Goal: Task Accomplishment & Management: Manage account settings

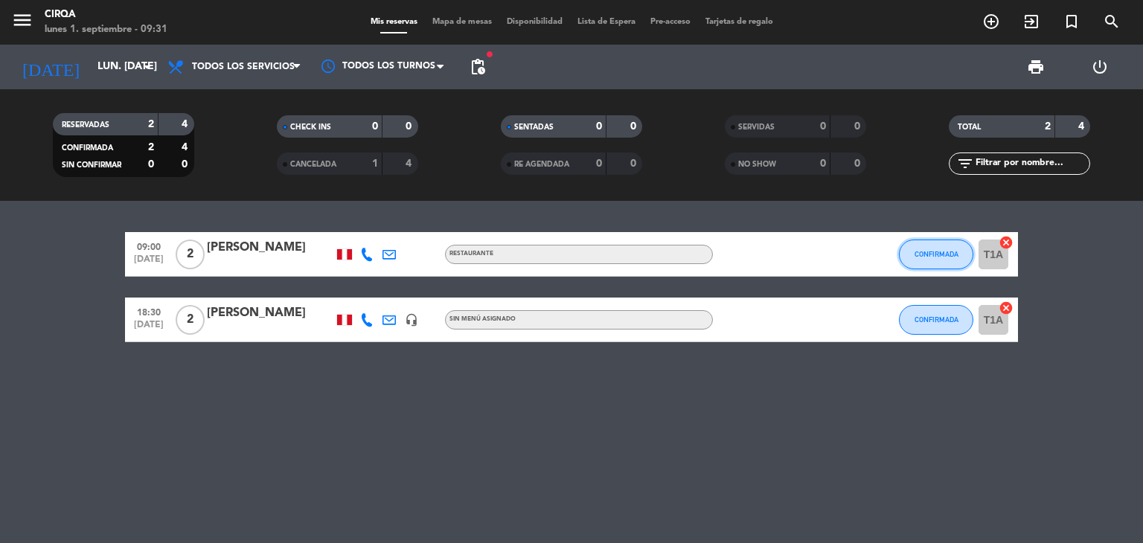
click at [899, 251] on button "CONFIRMADA" at bounding box center [936, 255] width 74 height 30
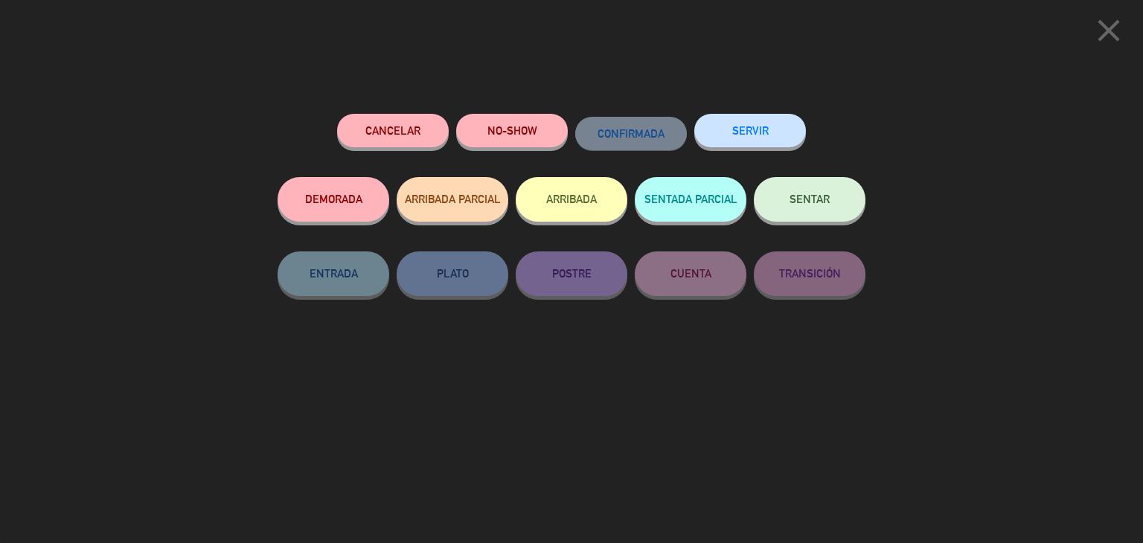
click at [503, 144] on button "NO-SHOW" at bounding box center [512, 130] width 112 height 33
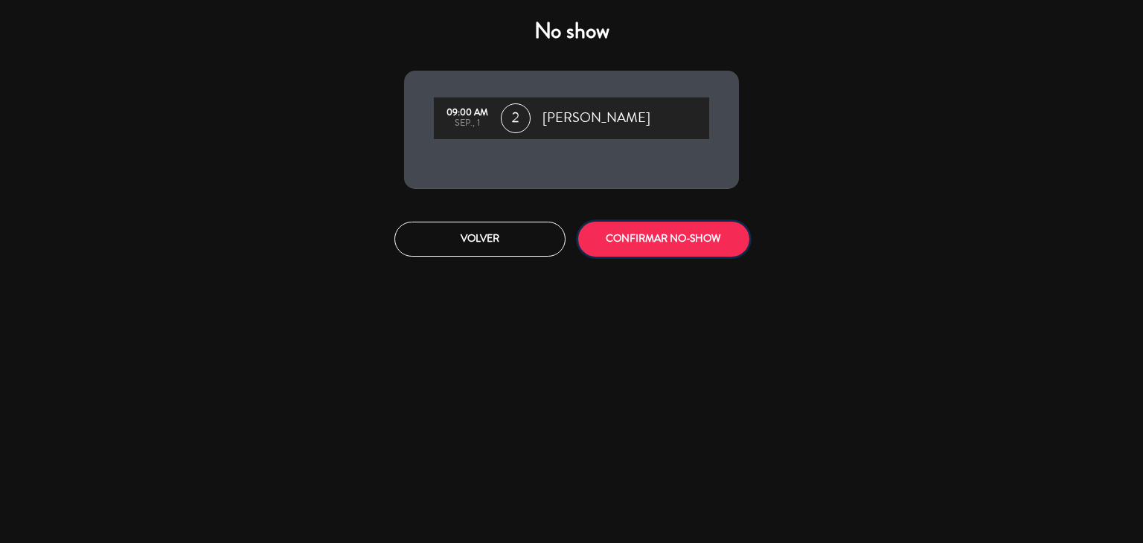
click at [680, 233] on button "CONFIRMAR NO-SHOW" at bounding box center [663, 239] width 171 height 35
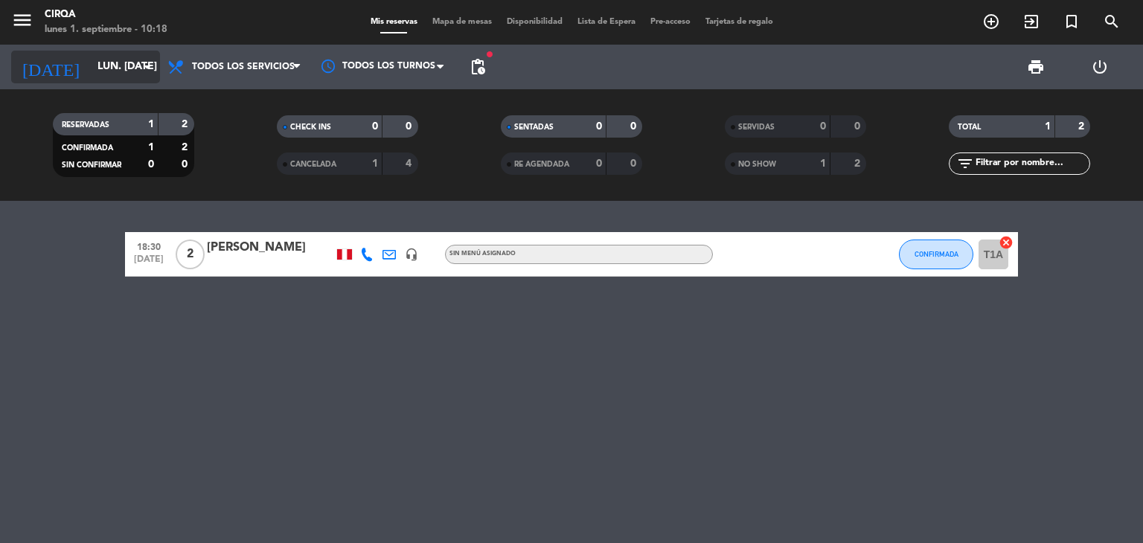
click at [117, 51] on div "[DATE] lun. [DATE] arrow_drop_down" at bounding box center [85, 67] width 149 height 33
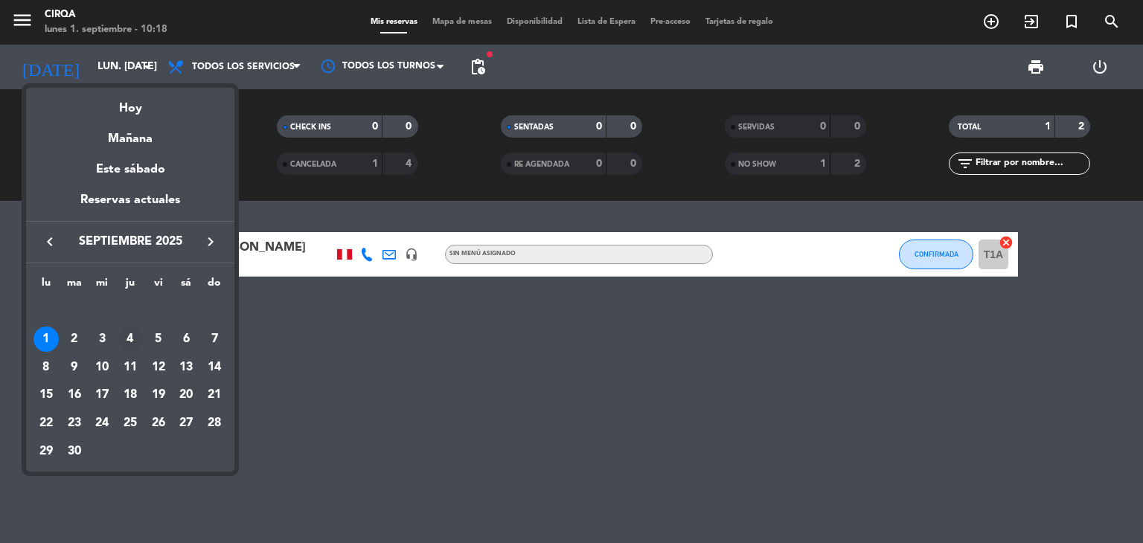
click at [130, 335] on div "4" at bounding box center [130, 339] width 25 height 25
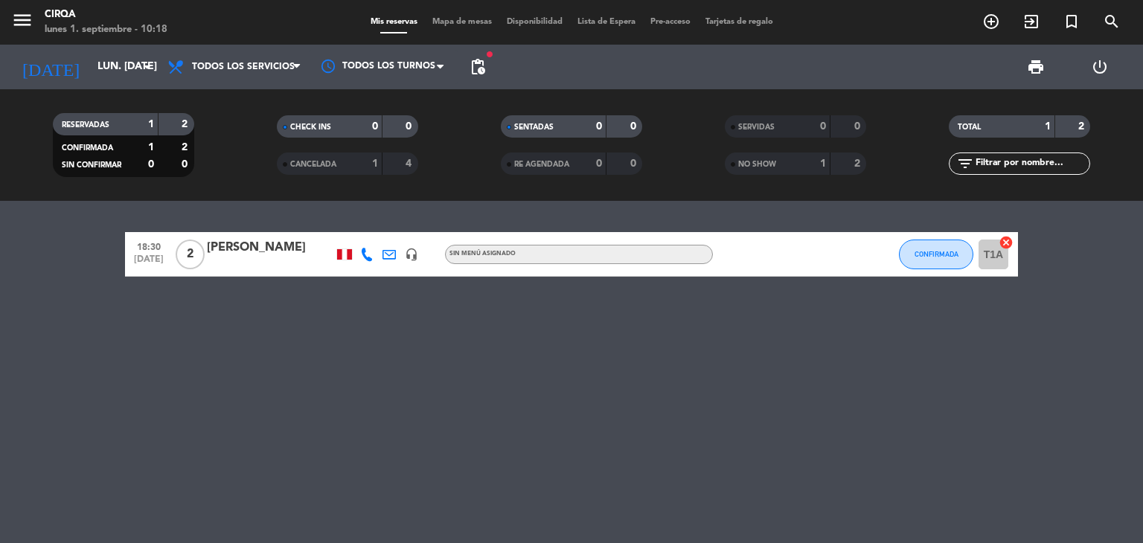
type input "[DEMOGRAPHIC_DATA] [DATE]"
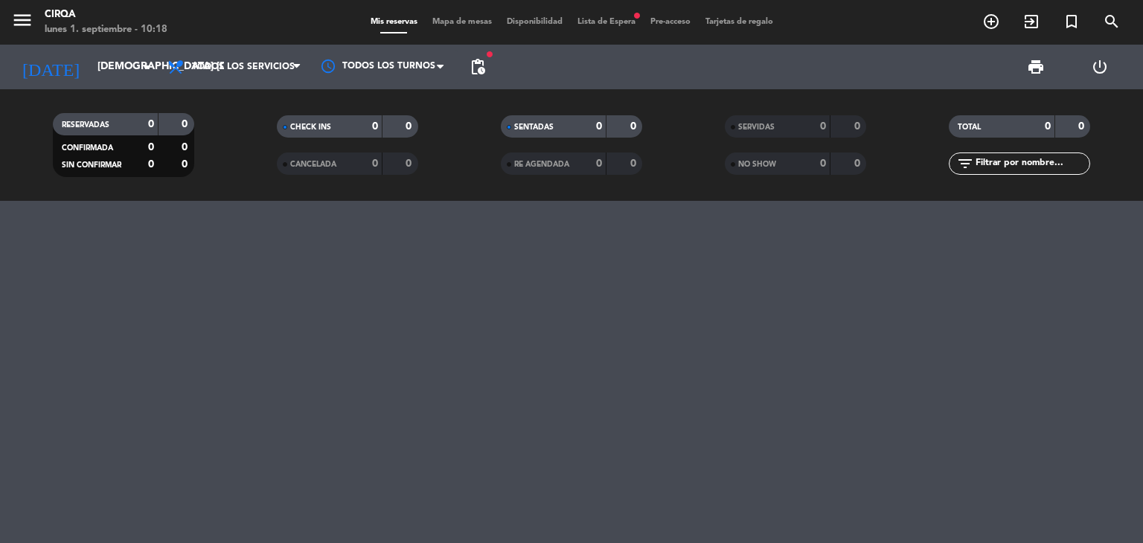
click at [608, 24] on span "Lista de Espera fiber_manual_record" at bounding box center [606, 22] width 73 height 8
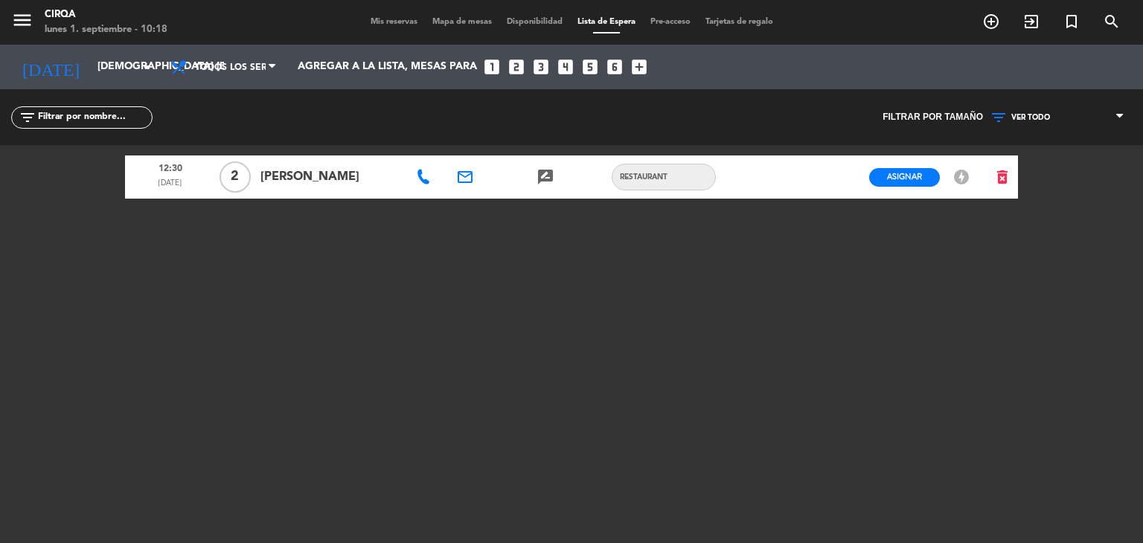
click at [384, 22] on span "Mis reservas" at bounding box center [394, 22] width 62 height 8
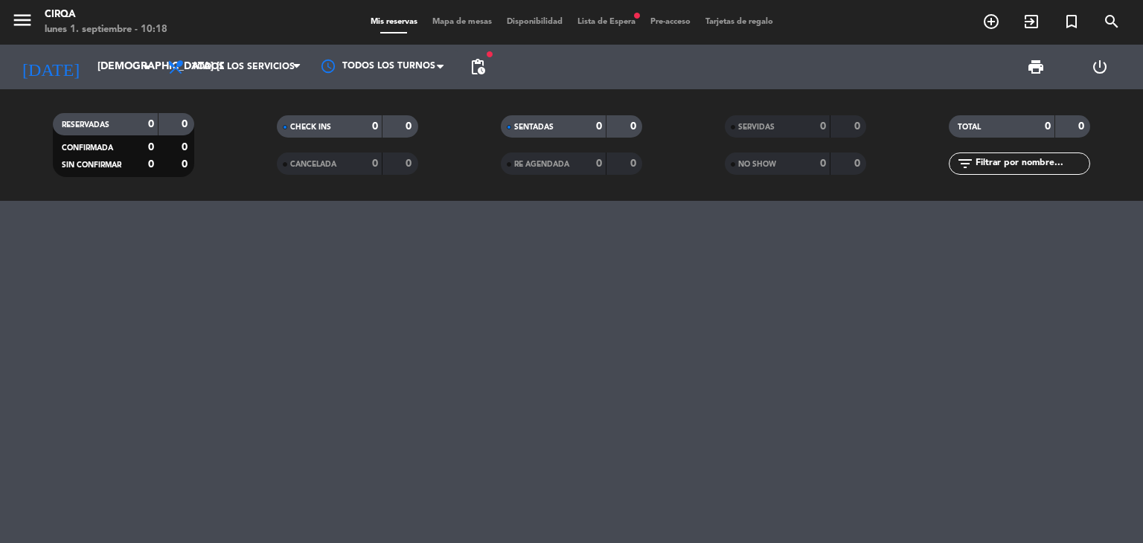
click at [610, 22] on span "Lista de Espera fiber_manual_record" at bounding box center [606, 22] width 73 height 8
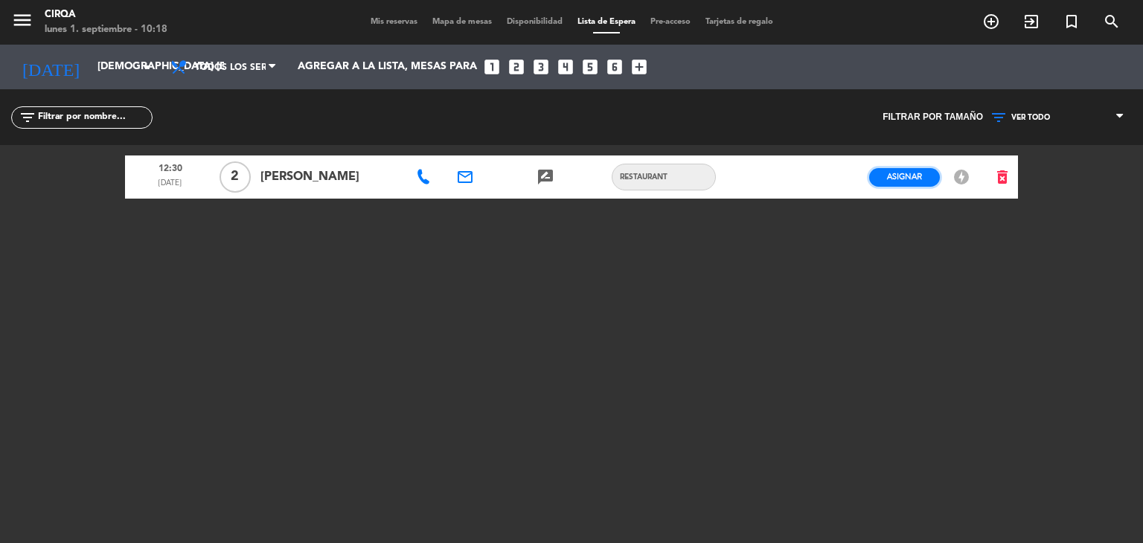
click at [928, 173] on button "Asignar" at bounding box center [904, 177] width 71 height 19
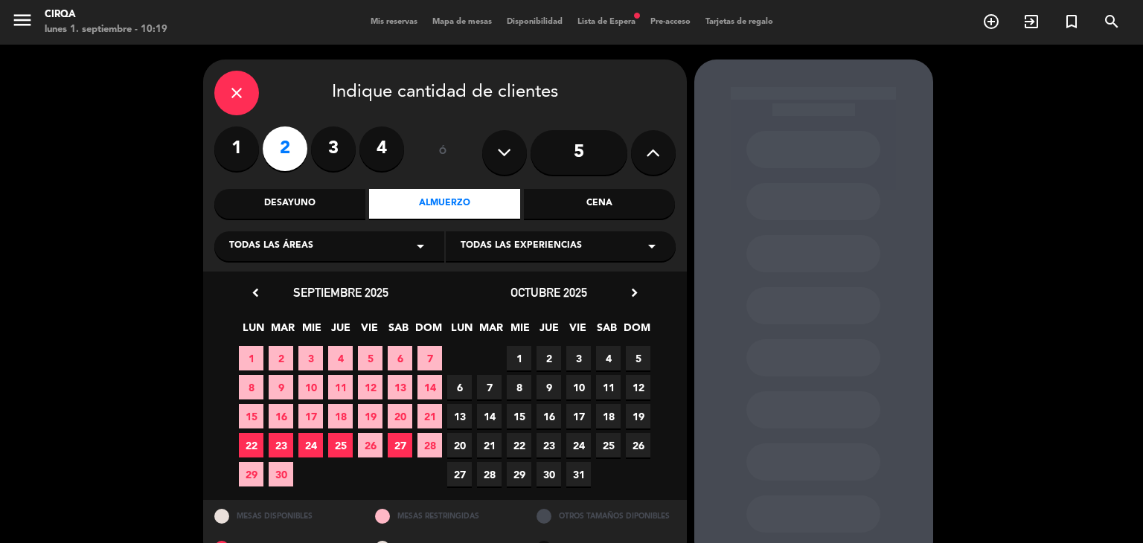
click at [341, 359] on span "4" at bounding box center [340, 358] width 25 height 25
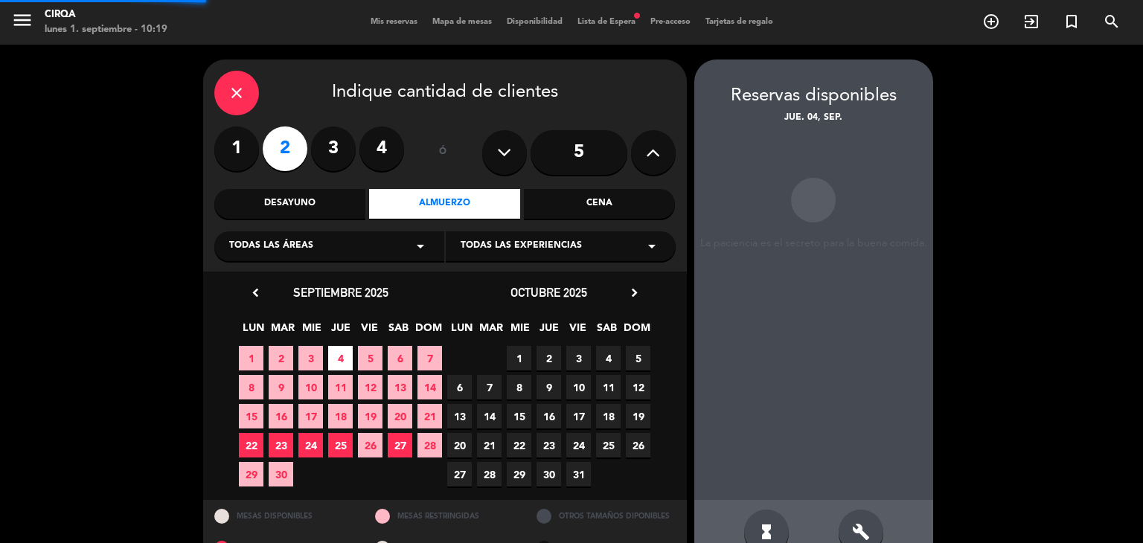
scroll to position [35, 0]
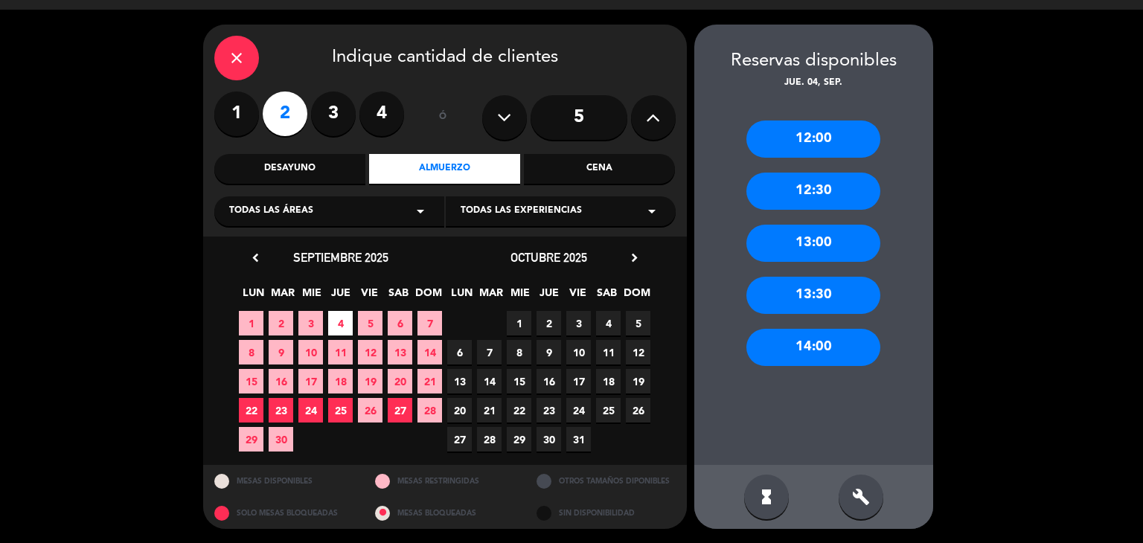
click at [797, 185] on div "12:30" at bounding box center [813, 191] width 134 height 37
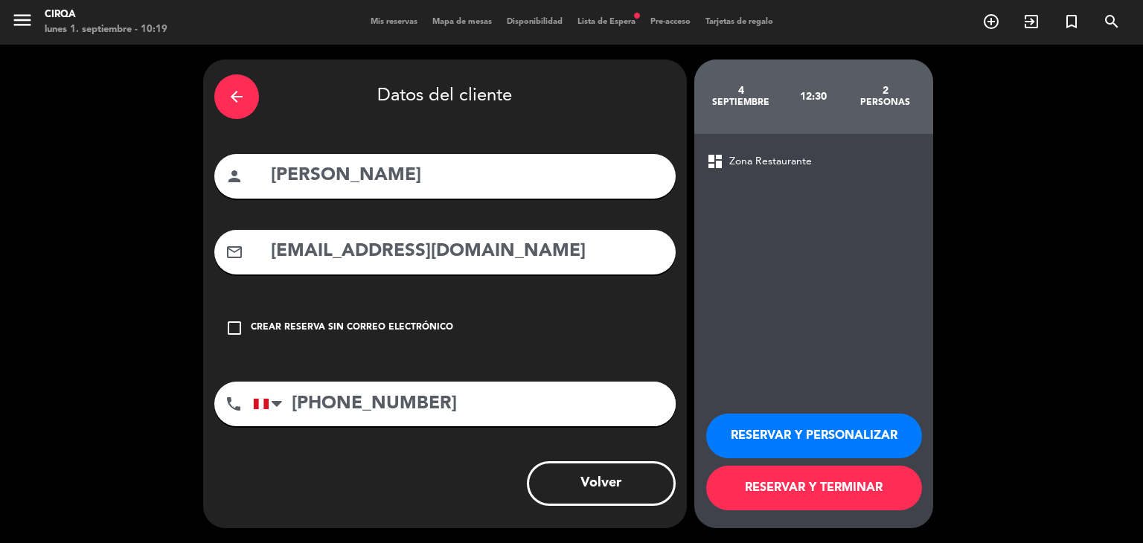
scroll to position [0, 0]
click at [760, 480] on button "RESERVAR Y TERMINAR" at bounding box center [814, 488] width 216 height 45
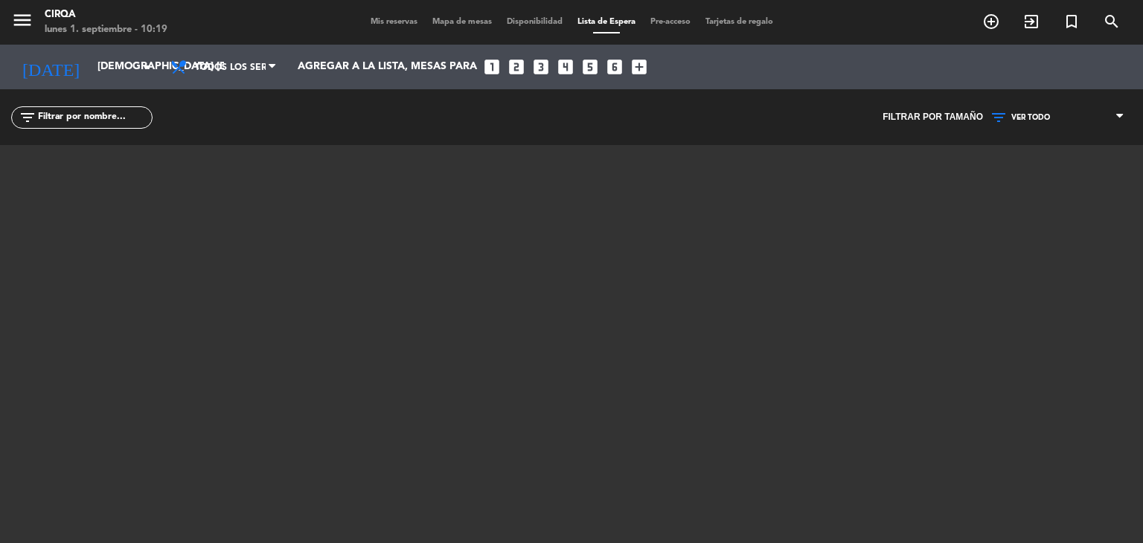
click at [392, 28] on div "Mis reservas Mapa de mesas Disponibilidad Lista de Espera Pre-acceso Tarjetas d…" at bounding box center [571, 22] width 417 height 13
click at [392, 25] on span "Mis reservas" at bounding box center [394, 22] width 62 height 8
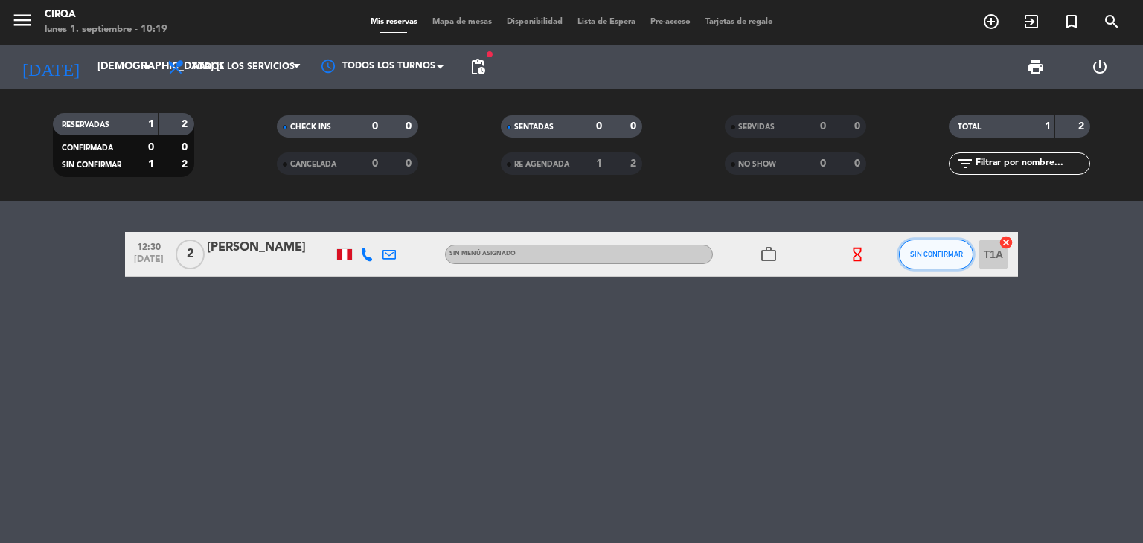
click at [951, 263] on button "SIN CONFIRMAR" at bounding box center [936, 255] width 74 height 30
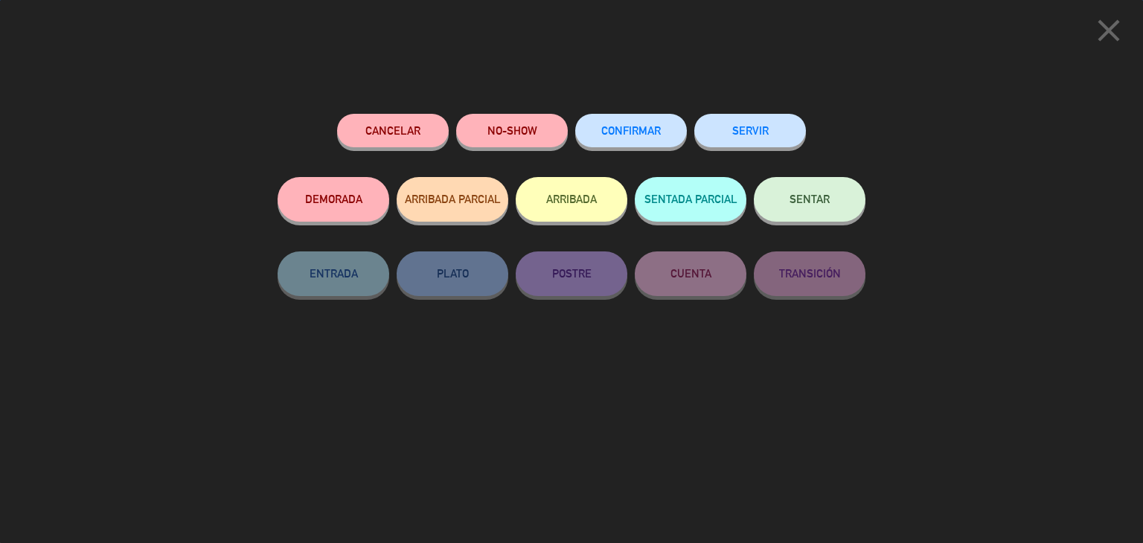
click at [652, 135] on span "CONFIRMAR" at bounding box center [631, 130] width 60 height 13
